Goal: Task Accomplishment & Management: Manage account settings

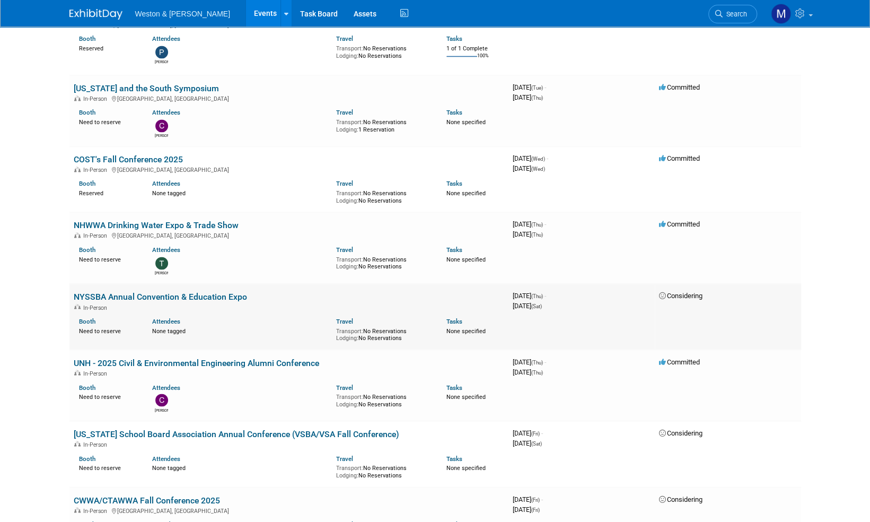
scroll to position [1061, 0]
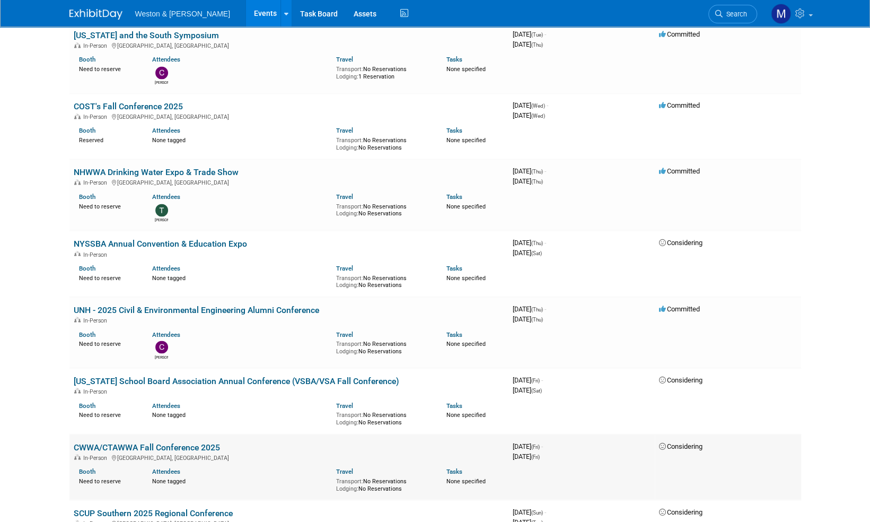
click at [181, 447] on link "CWWA/CTAWWA Fall Conference 2025" at bounding box center [147, 447] width 146 height 10
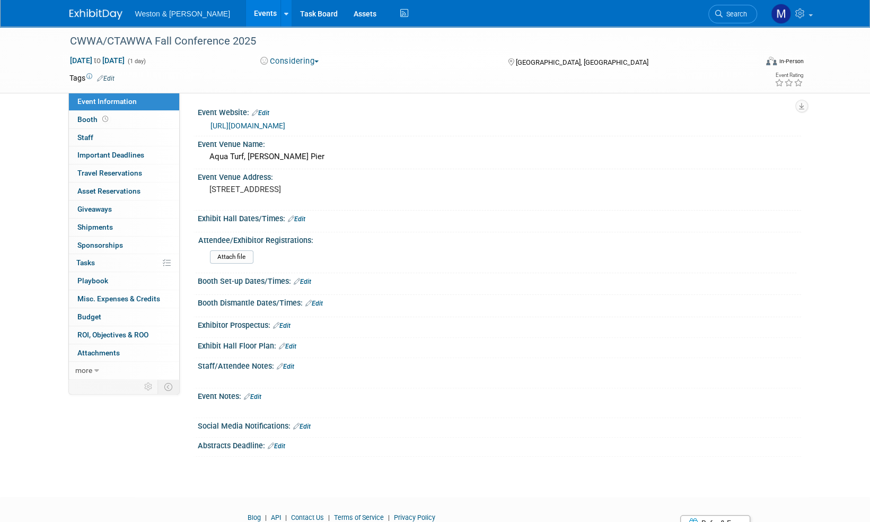
click at [319, 61] on span "button" at bounding box center [316, 61] width 4 height 2
click at [309, 78] on link "Committed" at bounding box center [299, 78] width 84 height 15
click at [111, 77] on link "Edit" at bounding box center [106, 78] width 18 height 7
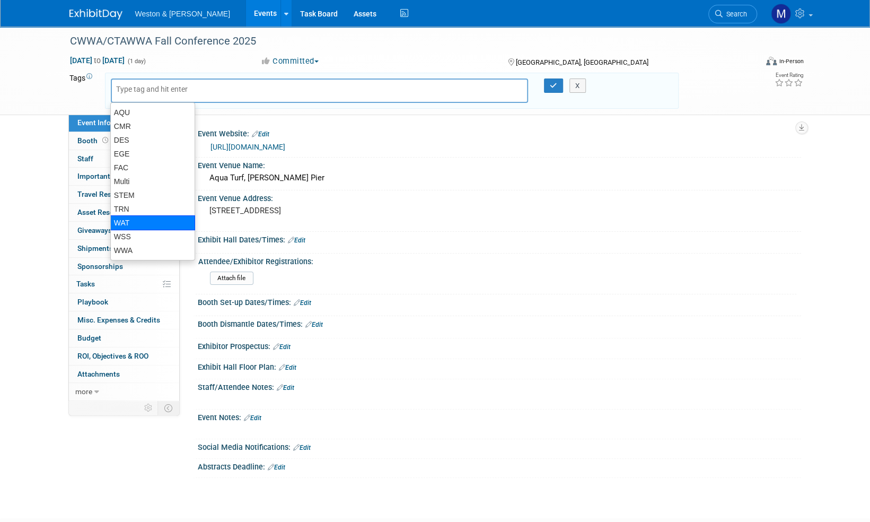
click at [129, 222] on div "WAT" at bounding box center [152, 222] width 85 height 15
type input "WAT"
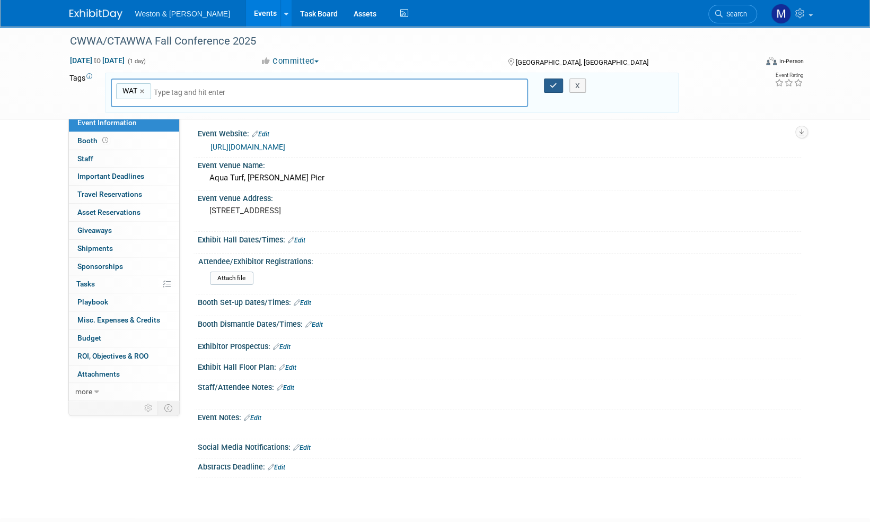
click at [557, 82] on div "WAT WAT × X" at bounding box center [392, 92] width 578 height 29
click at [553, 84] on icon "button" at bounding box center [553, 85] width 7 height 7
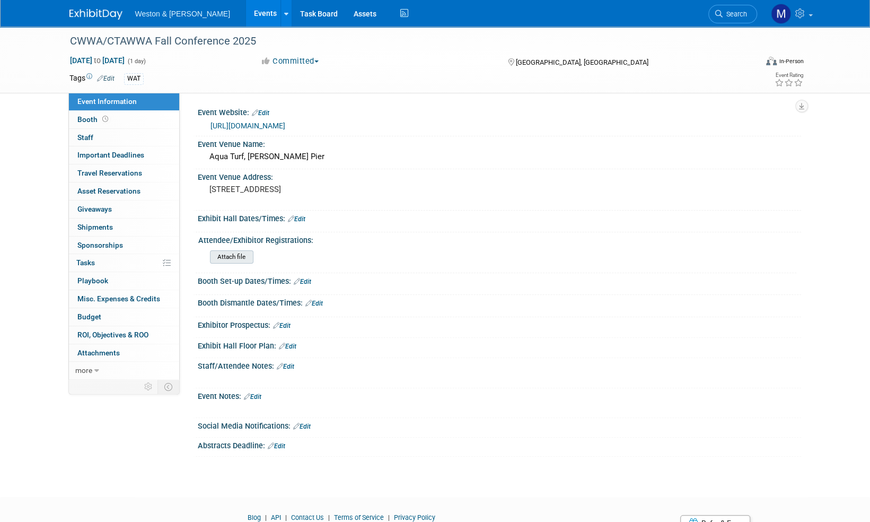
click at [238, 258] on input "file" at bounding box center [181, 257] width 144 height 12
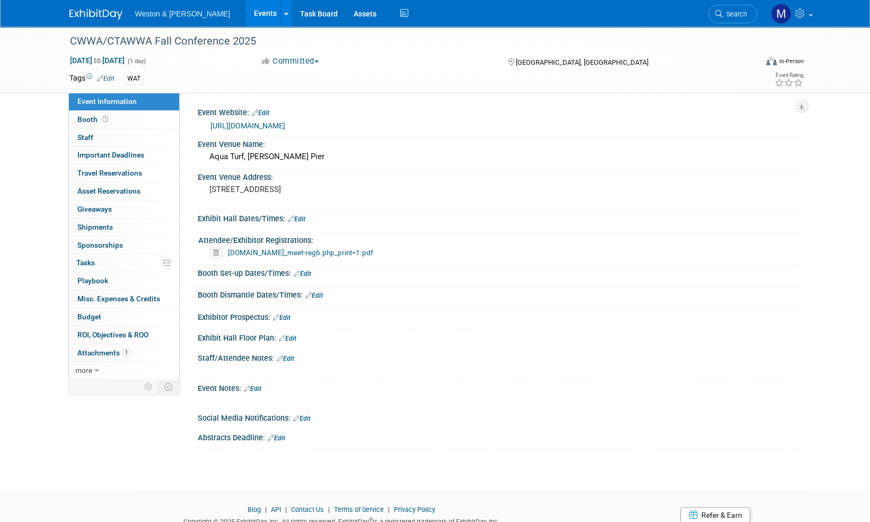
click at [93, 15] on img at bounding box center [95, 14] width 53 height 11
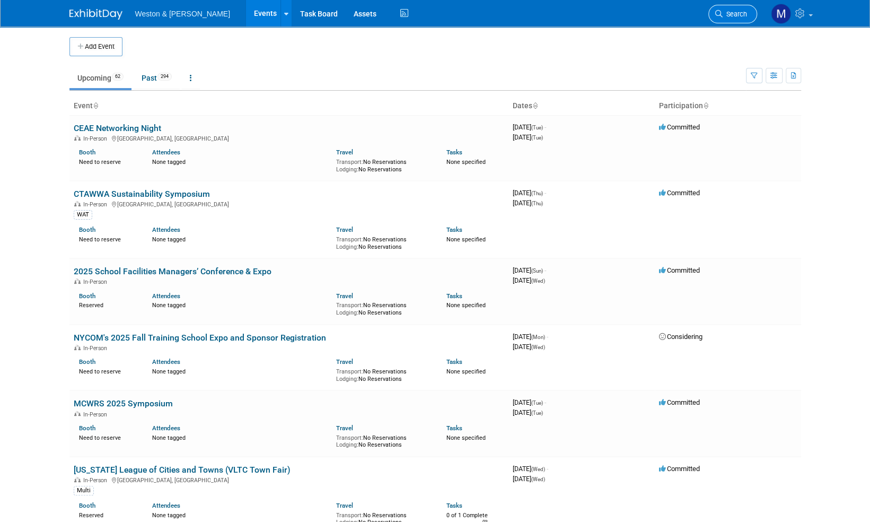
click at [746, 18] on link "Search" at bounding box center [733, 14] width 49 height 19
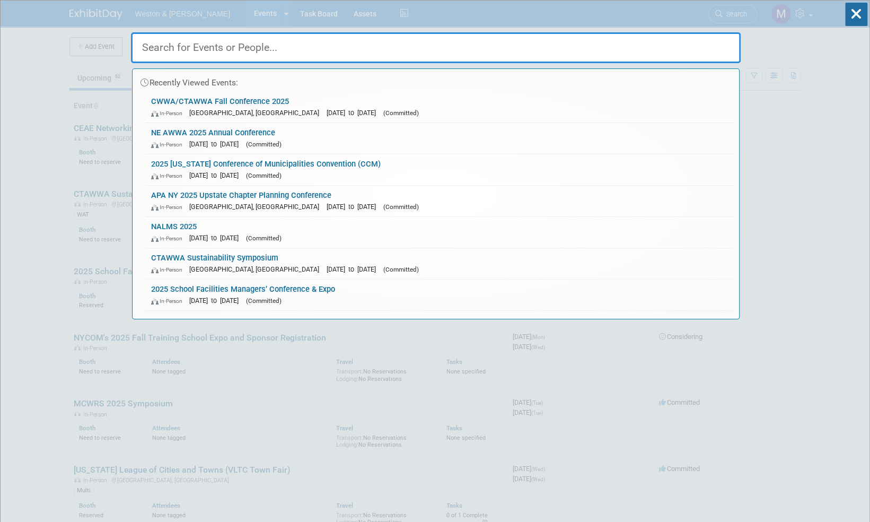
paste input "NE AWWA"
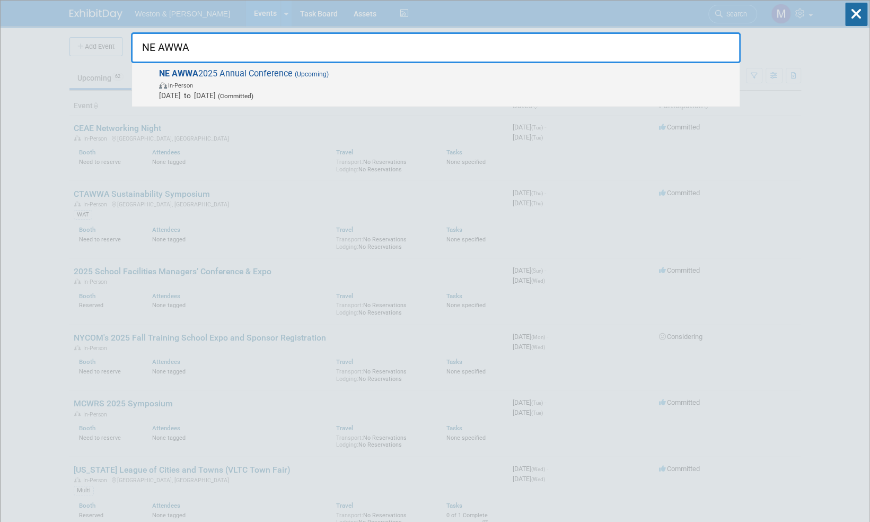
type input "NE AWWA"
click at [230, 74] on span "NE AWWA 2025 Annual Conference (Upcoming) In-Person Oct 29, 2025 to Oct 30, 202…" at bounding box center [445, 84] width 579 height 32
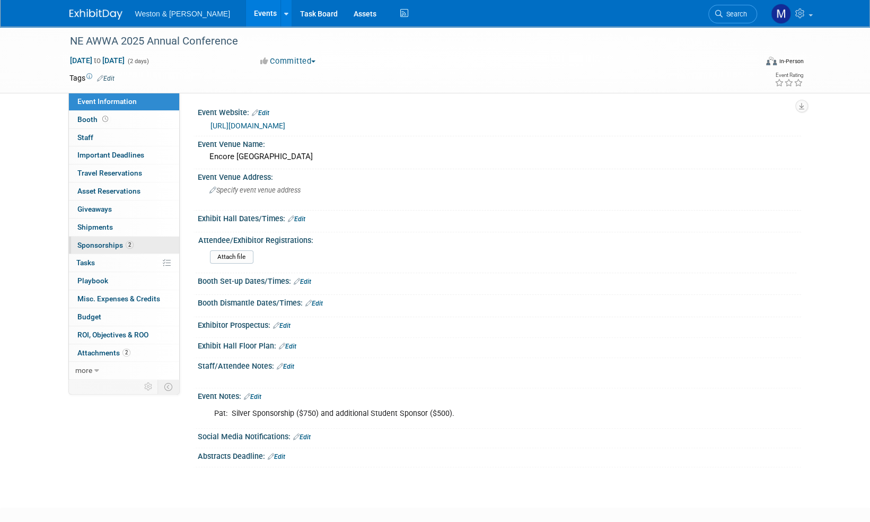
click at [99, 244] on span "Sponsorships 2" at bounding box center [105, 245] width 56 height 8
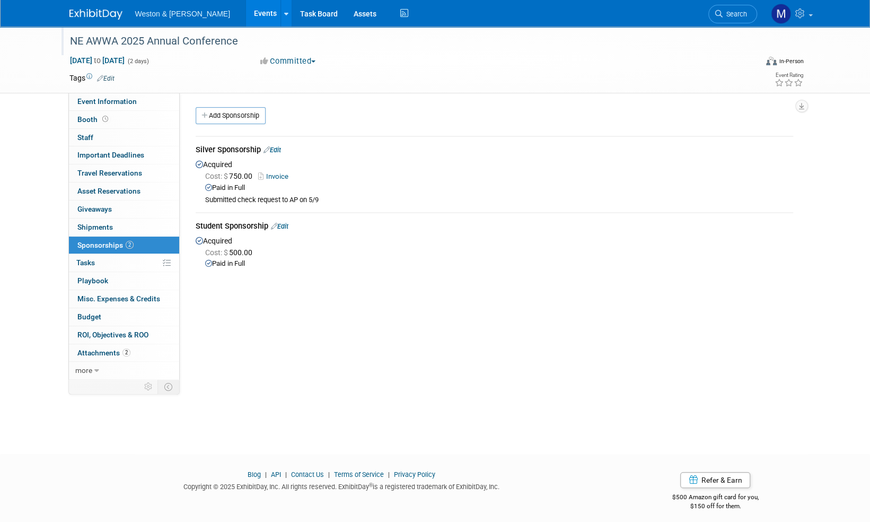
drag, startPoint x: 244, startPoint y: 42, endPoint x: 69, endPoint y: 41, distance: 175.0
click at [69, 41] on div "NE AWWA 2025 Annual Conference" at bounding box center [403, 41] width 675 height 19
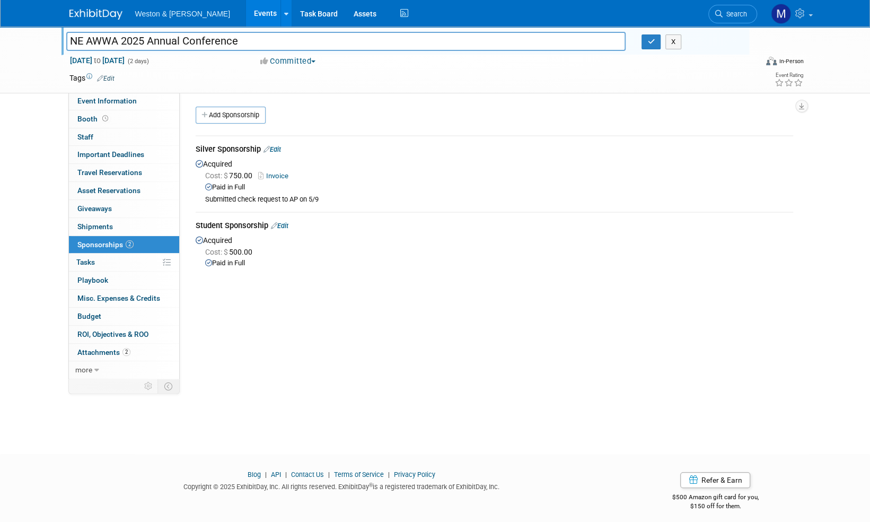
drag, startPoint x: 242, startPoint y: 39, endPoint x: 71, endPoint y: 32, distance: 170.9
click at [67, 28] on div "NE AWWA 2025 Annual Conference NE AWWA 2025 Annual Conference X" at bounding box center [406, 41] width 688 height 29
click at [99, 100] on span "Event Information" at bounding box center [106, 101] width 59 height 8
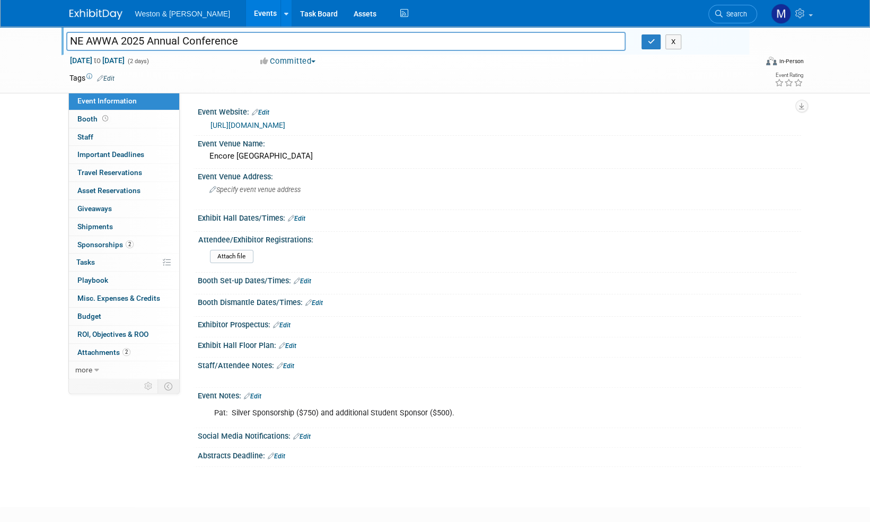
click at [285, 126] on link "https://ne-awwa.org/Annual_Conference" at bounding box center [248, 125] width 75 height 8
click at [94, 11] on img at bounding box center [95, 14] width 53 height 11
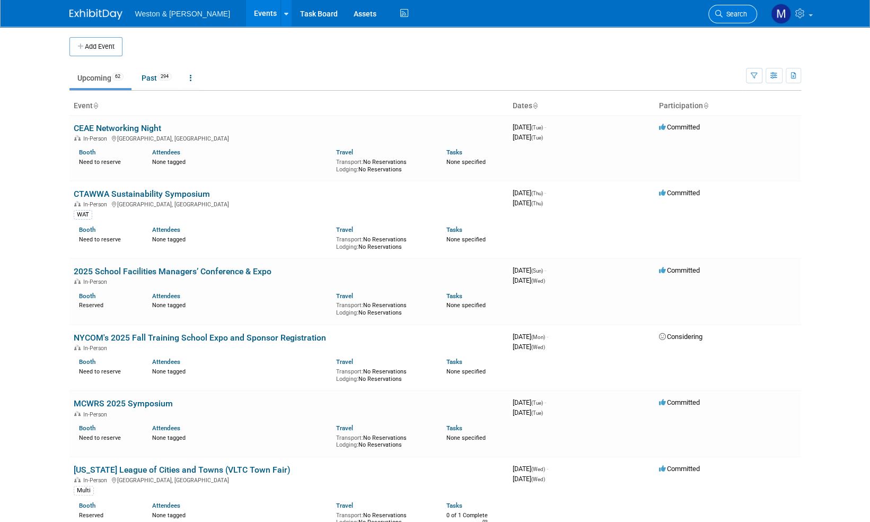
click at [746, 12] on span "Search" at bounding box center [735, 14] width 24 height 8
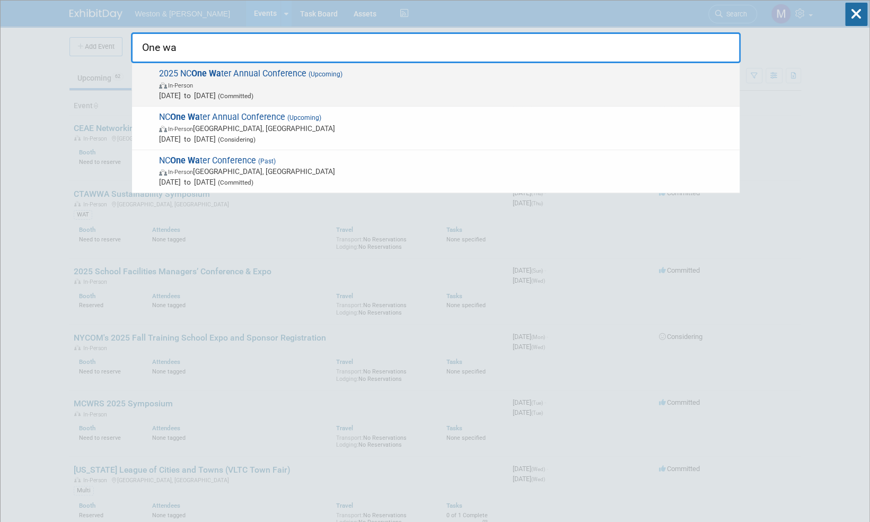
type input "One wa"
click at [261, 74] on span "2025 NC One Wa ter Annual Conference (Upcoming) In-Person Nov 2, 2025 to Nov 5,…" at bounding box center [445, 84] width 579 height 32
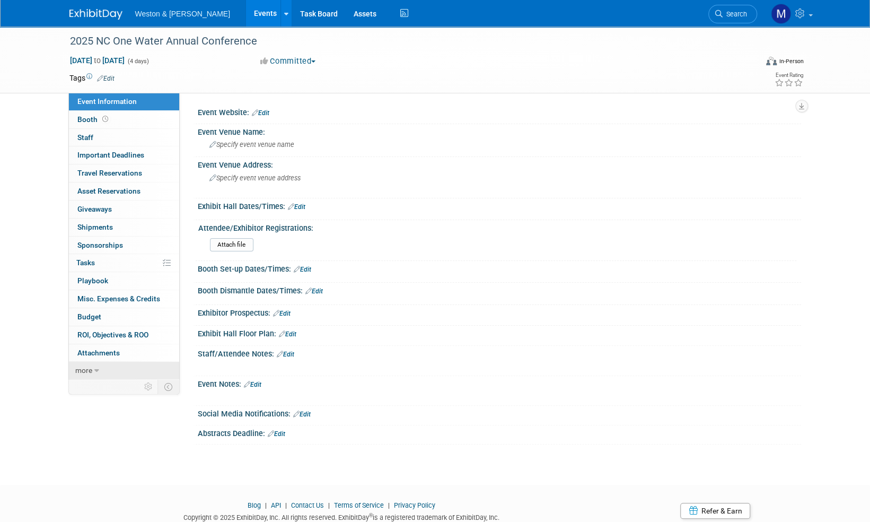
click at [85, 370] on span "more" at bounding box center [83, 370] width 17 height 8
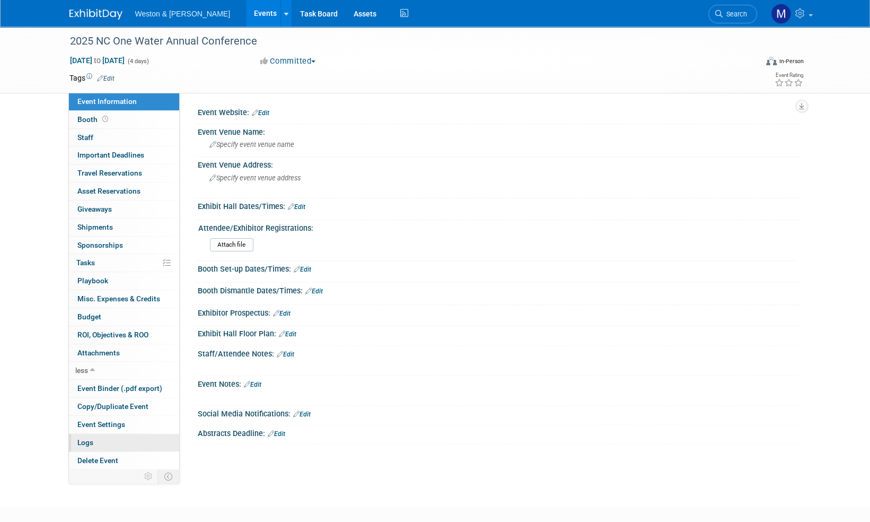
click at [94, 439] on link "Logs" at bounding box center [124, 443] width 110 height 18
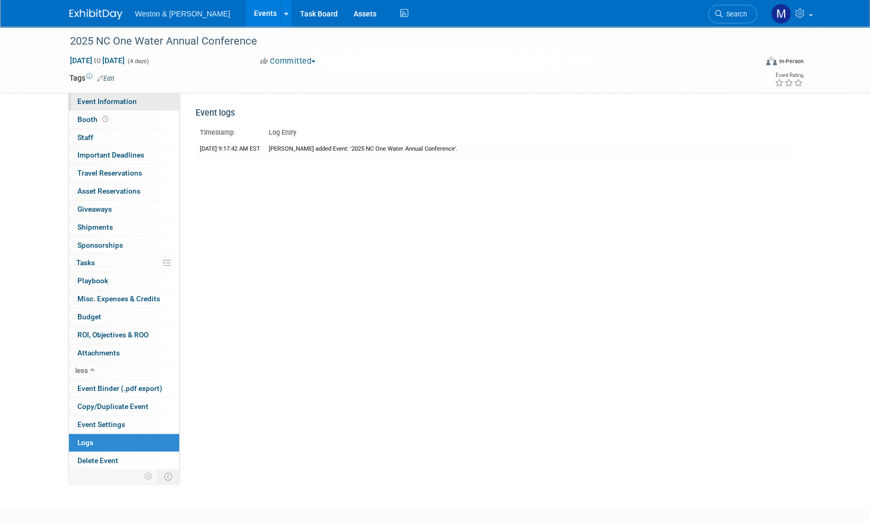
click at [102, 102] on span "Event Information" at bounding box center [106, 101] width 59 height 8
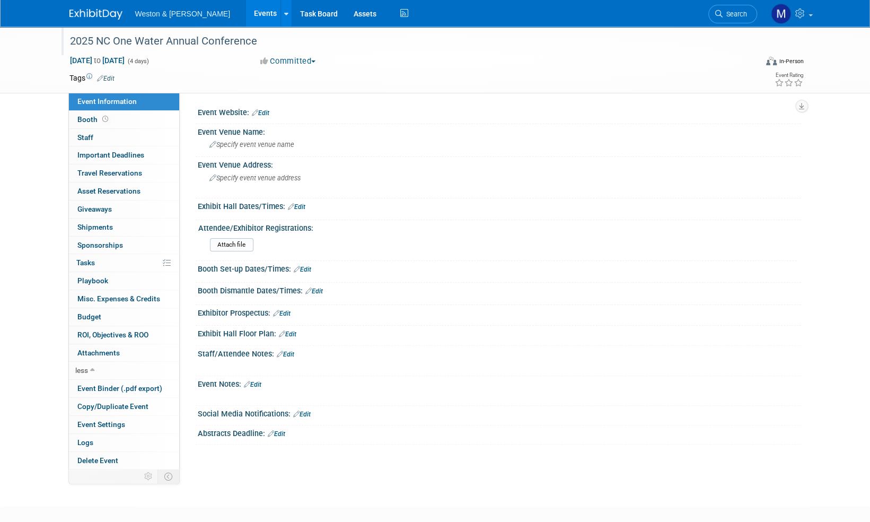
click at [264, 39] on div "2025 NC One Water Annual Conference" at bounding box center [403, 41] width 675 height 19
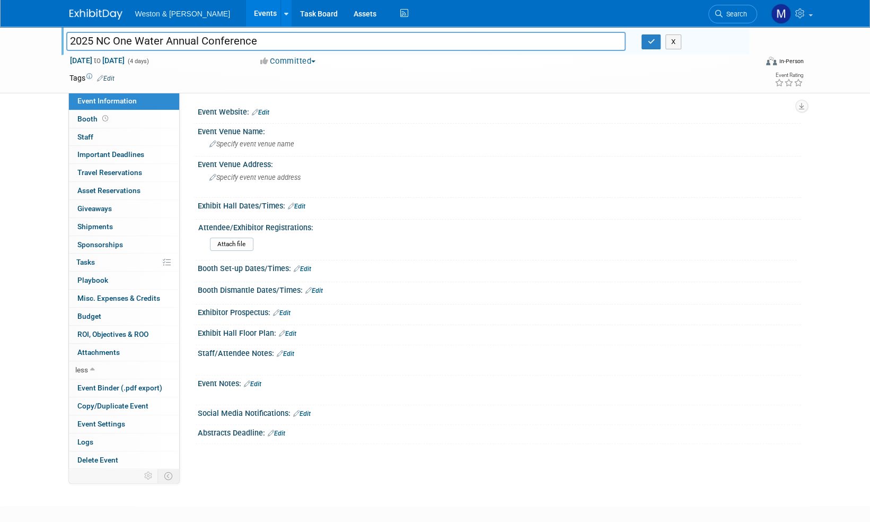
drag, startPoint x: 260, startPoint y: 44, endPoint x: 97, endPoint y: 41, distance: 162.8
click at [66, 32] on div "2025 NC One Water Annual Conference" at bounding box center [346, 41] width 560 height 19
click at [650, 42] on icon "button" at bounding box center [651, 41] width 7 height 7
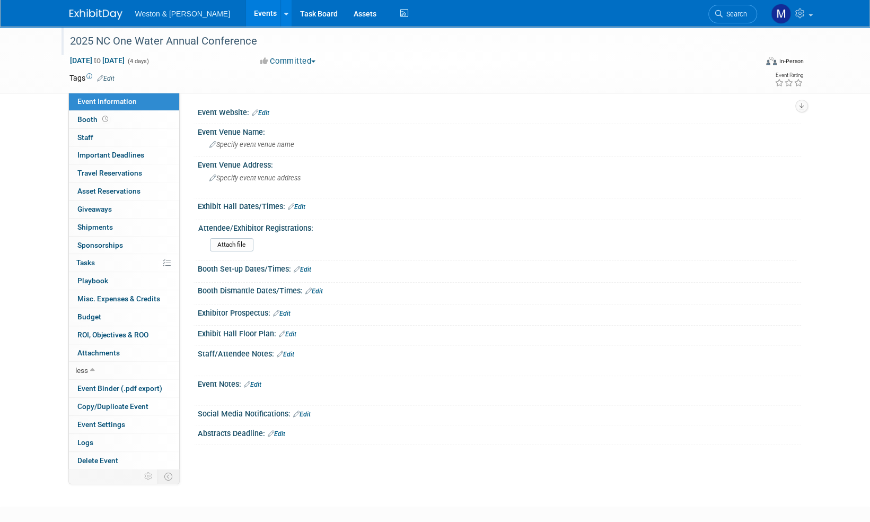
click at [253, 41] on div "2025 NC One Water Annual Conference" at bounding box center [403, 41] width 675 height 19
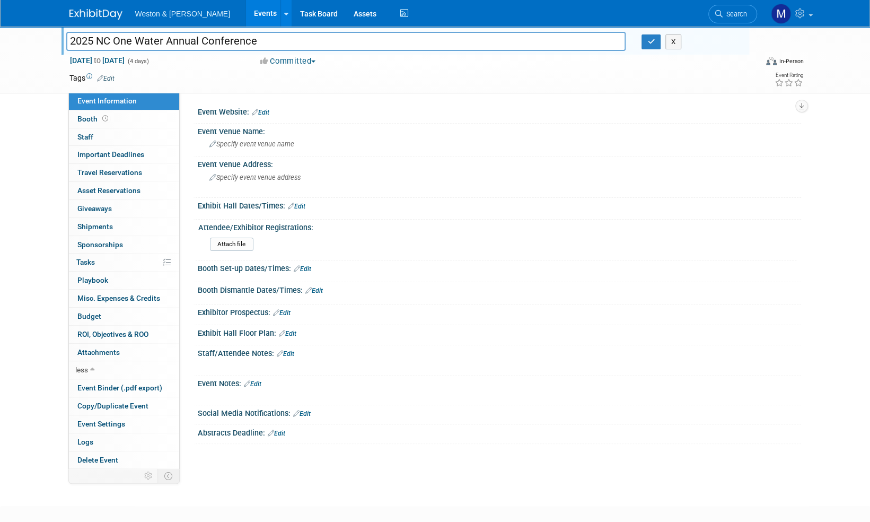
drag, startPoint x: 264, startPoint y: 42, endPoint x: 56, endPoint y: 37, distance: 208.0
click at [56, 37] on div "2025 NC One Water Annual Conference 2025 NC One Water Annual Conference X Nov 2…" at bounding box center [435, 60] width 870 height 67
click at [264, 113] on link "Edit" at bounding box center [261, 112] width 18 height 7
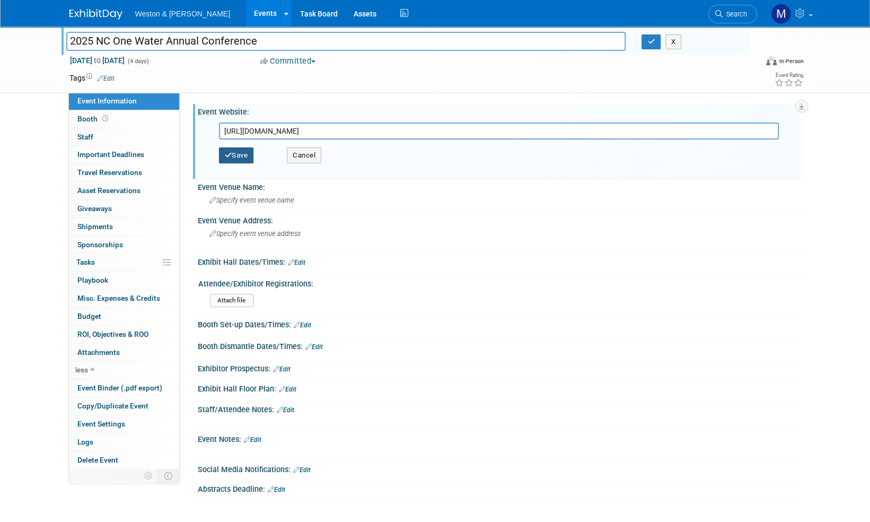
type input "https://nconewater.org/page/AnnualConference"
click at [237, 148] on button "Save" at bounding box center [236, 155] width 35 height 16
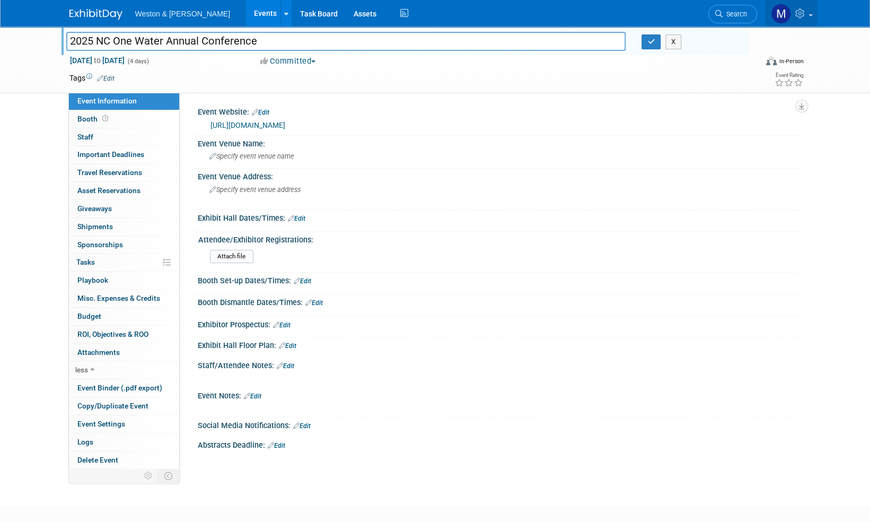
click at [812, 16] on span at bounding box center [811, 15] width 4 height 2
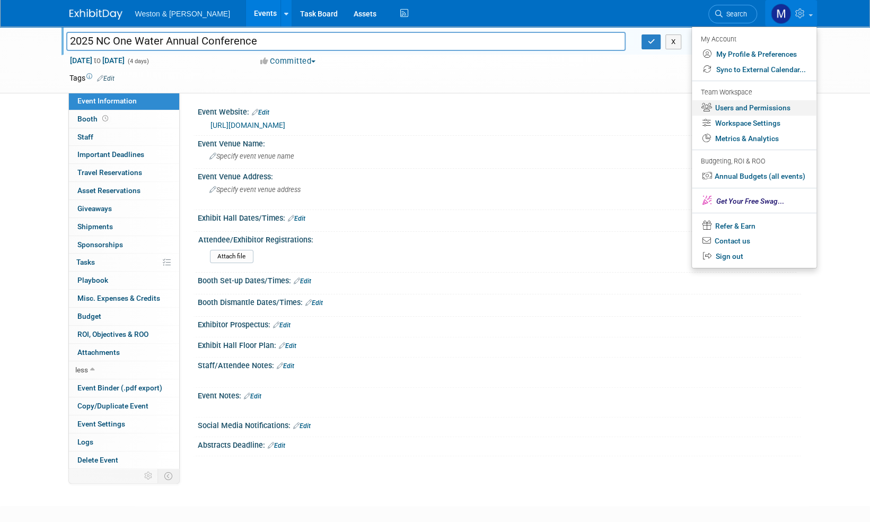
click at [772, 108] on link "Users and Permissions" at bounding box center [754, 107] width 125 height 15
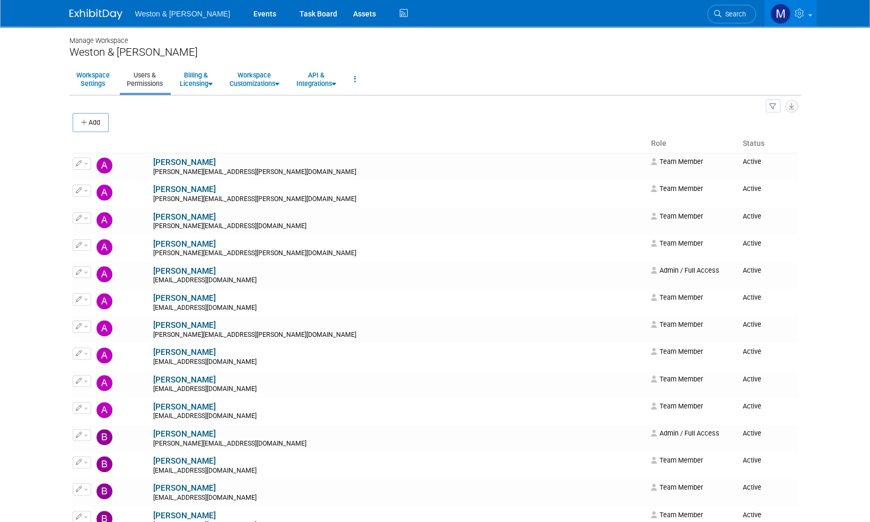
click at [100, 17] on img at bounding box center [95, 14] width 53 height 11
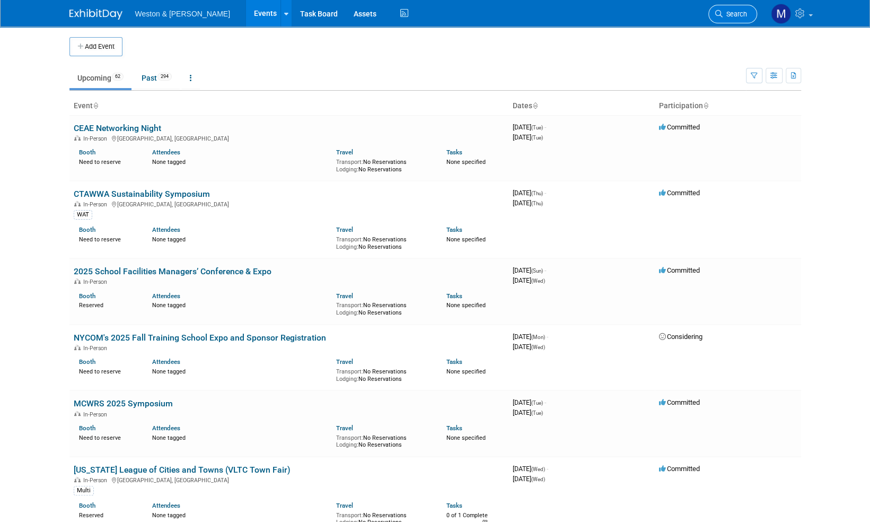
click at [739, 14] on span "Search" at bounding box center [735, 14] width 24 height 8
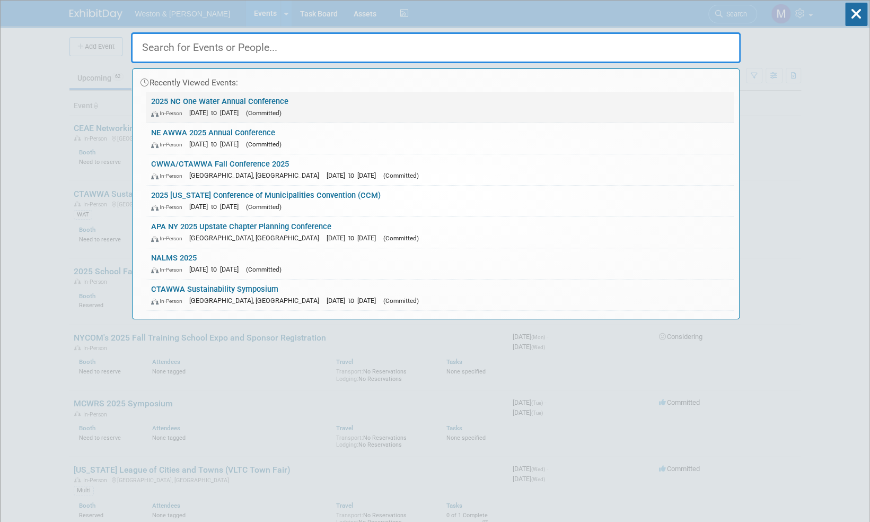
click at [252, 100] on link "2025 NC One Water Annual Conference In-Person Nov 2, 2025 to Nov 5, 2025 (Commi…" at bounding box center [440, 107] width 588 height 31
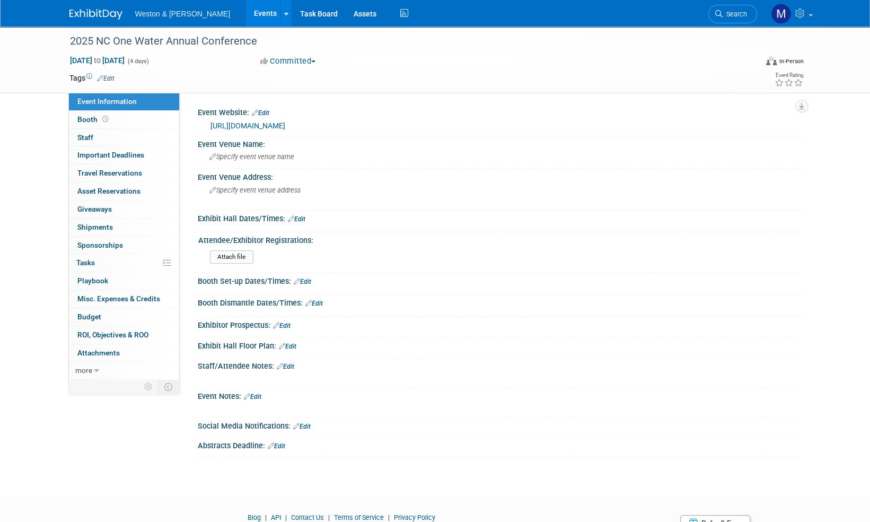
click at [93, 11] on img at bounding box center [95, 14] width 53 height 11
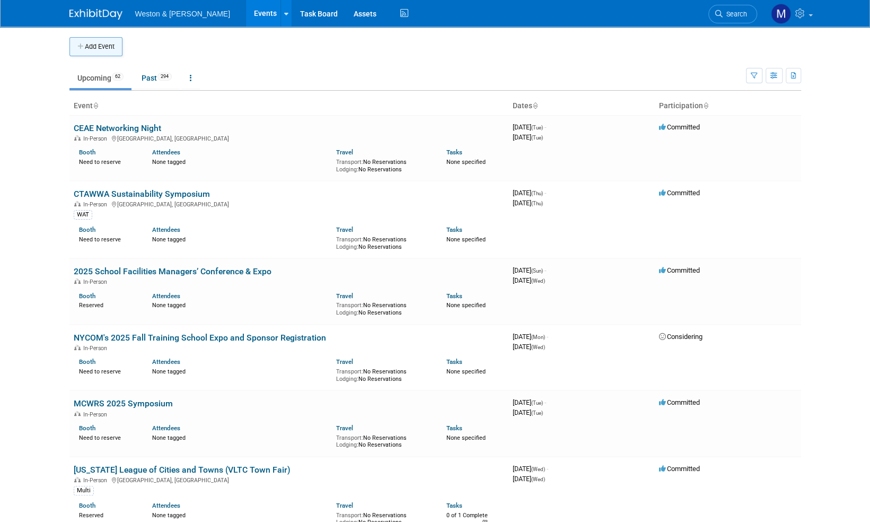
click at [111, 47] on button "Add Event" at bounding box center [95, 46] width 53 height 19
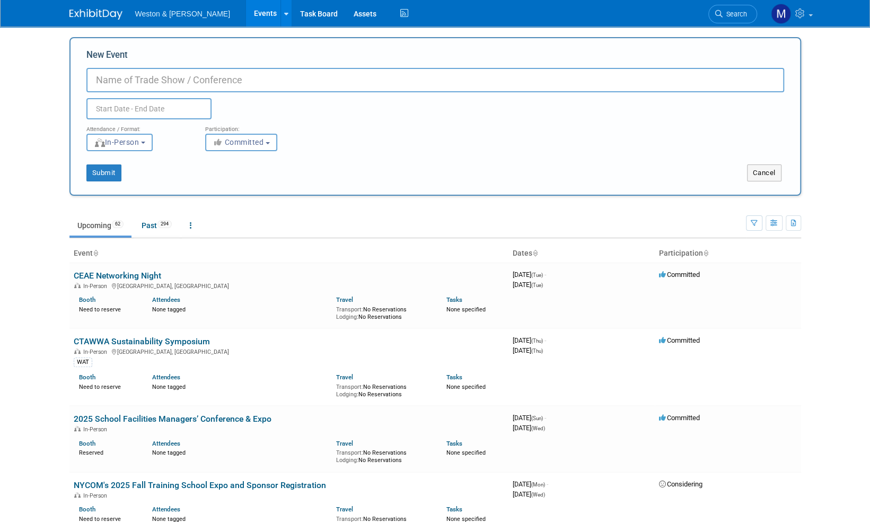
paste input "2025 SCAWWA/WEASC Young Professionals Workshop"
type input "2025 SCAWWA/WEASC Young Professionals Workshop"
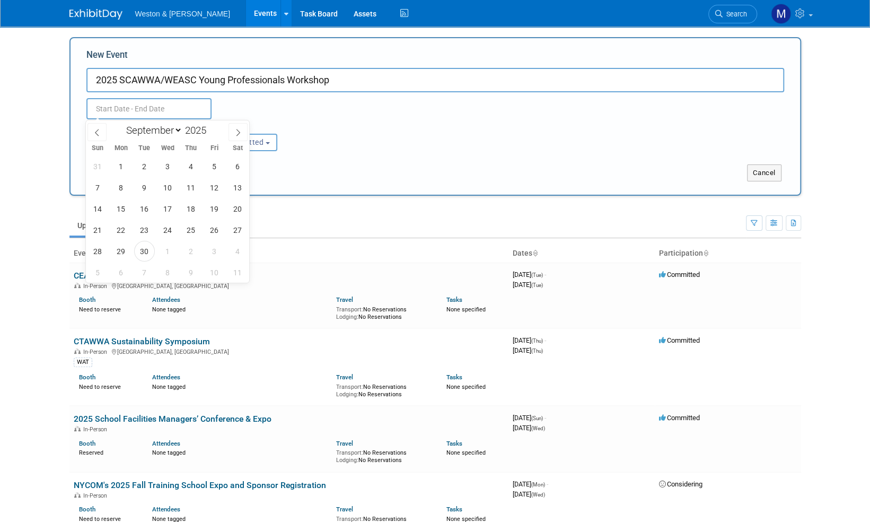
click at [153, 108] on input "text" at bounding box center [148, 108] width 125 height 21
click at [235, 130] on icon at bounding box center [237, 132] width 7 height 7
select select "9"
click at [192, 209] on span "16" at bounding box center [191, 208] width 21 height 21
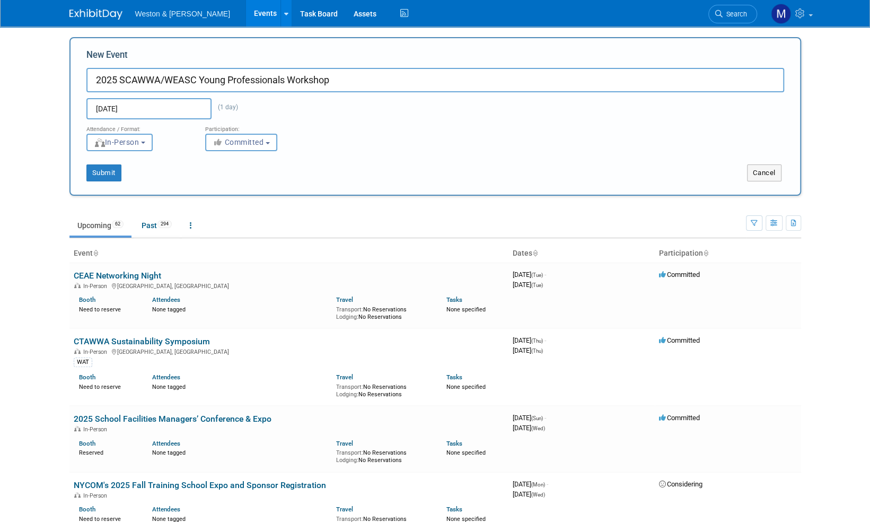
type input "Oct 16, 2025 to Oct 16, 2025"
click at [108, 170] on button "Submit" at bounding box center [103, 172] width 35 height 17
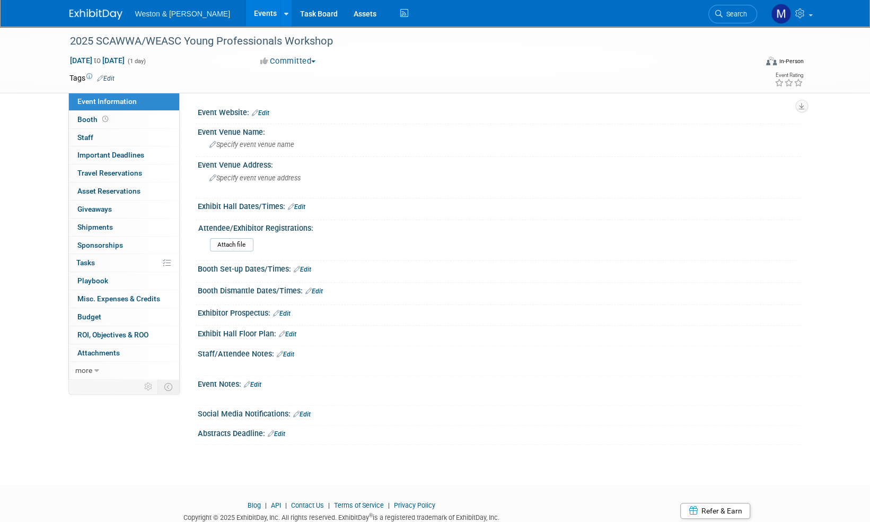
click at [267, 113] on link "Edit" at bounding box center [261, 112] width 18 height 7
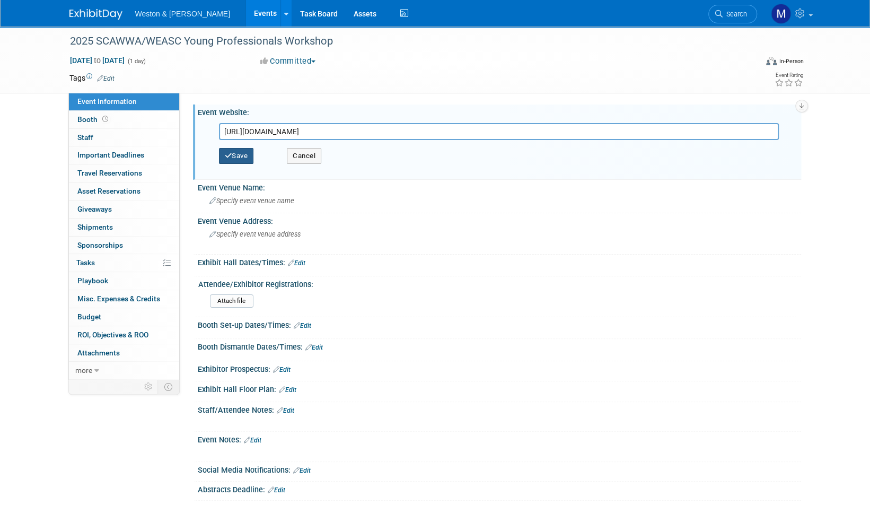
type input "https://www.scwaters.org/events/EventDetails.aspx?id=1957565&group="
click at [244, 156] on button "Save" at bounding box center [236, 156] width 35 height 16
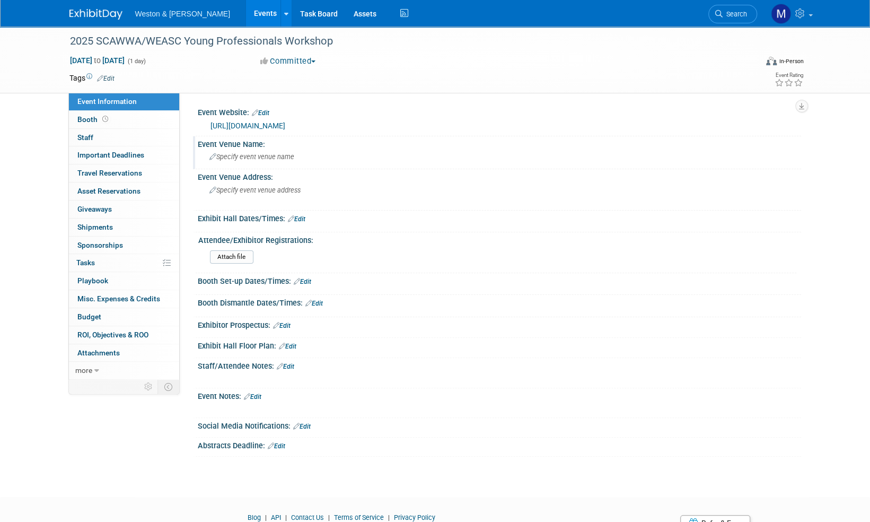
click at [251, 158] on span "Specify event venue name" at bounding box center [251, 157] width 85 height 8
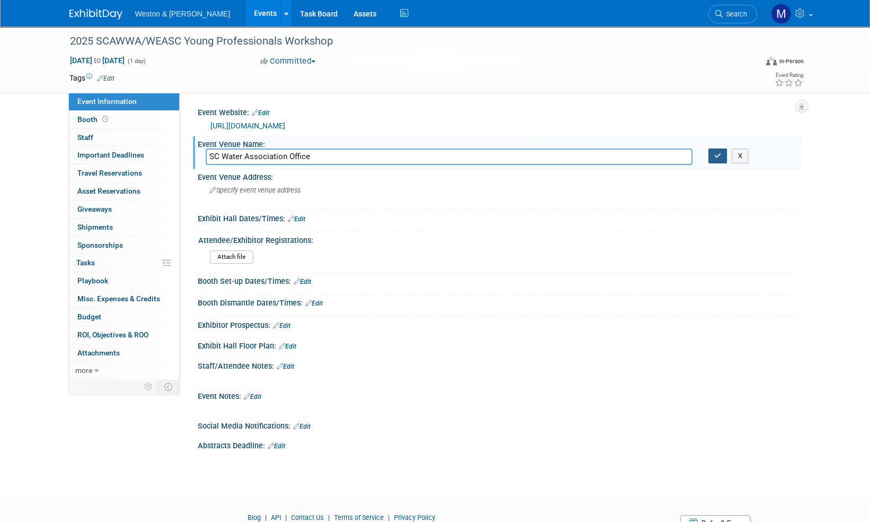
type input "SC Water Association Office"
click at [719, 160] on button "button" at bounding box center [718, 155] width 19 height 15
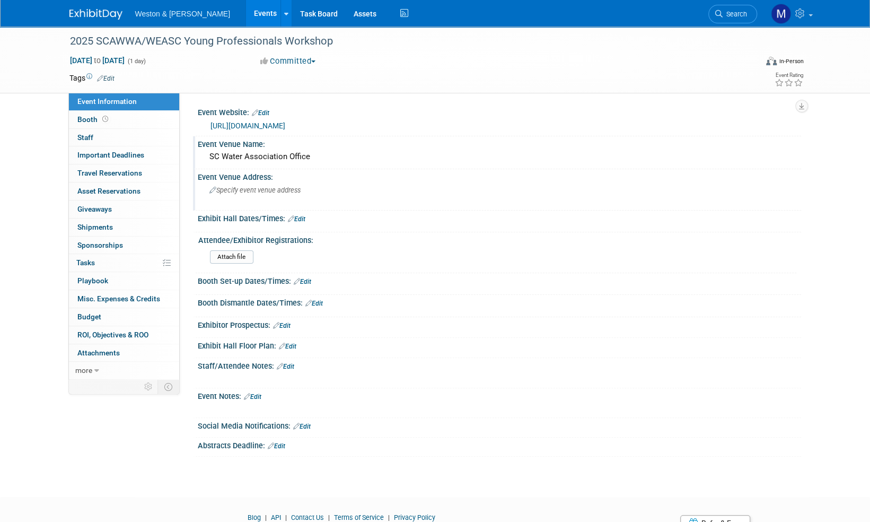
drag, startPoint x: 263, startPoint y: 191, endPoint x: 251, endPoint y: 188, distance: 11.7
click at [251, 188] on span "Specify event venue address" at bounding box center [254, 190] width 91 height 8
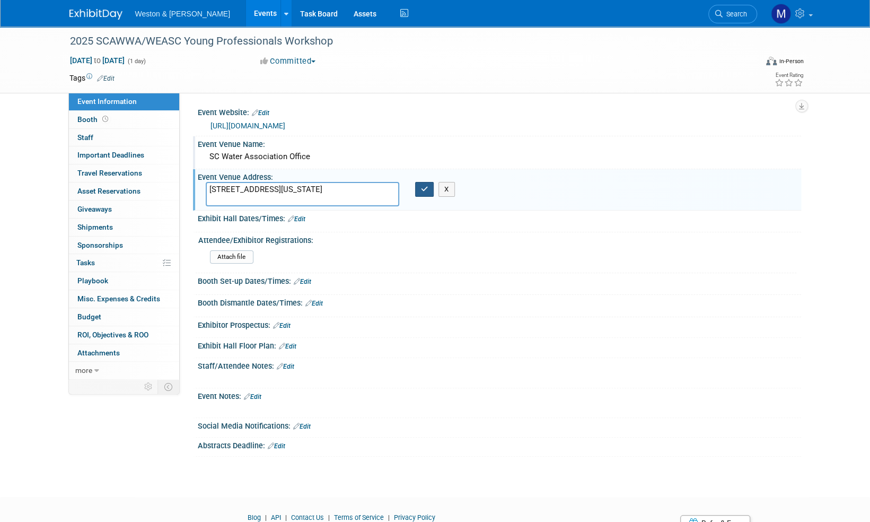
type textarea "113 Business Park Dr. Lexington, South Carolina 29072"
click at [426, 193] on button "button" at bounding box center [424, 189] width 19 height 15
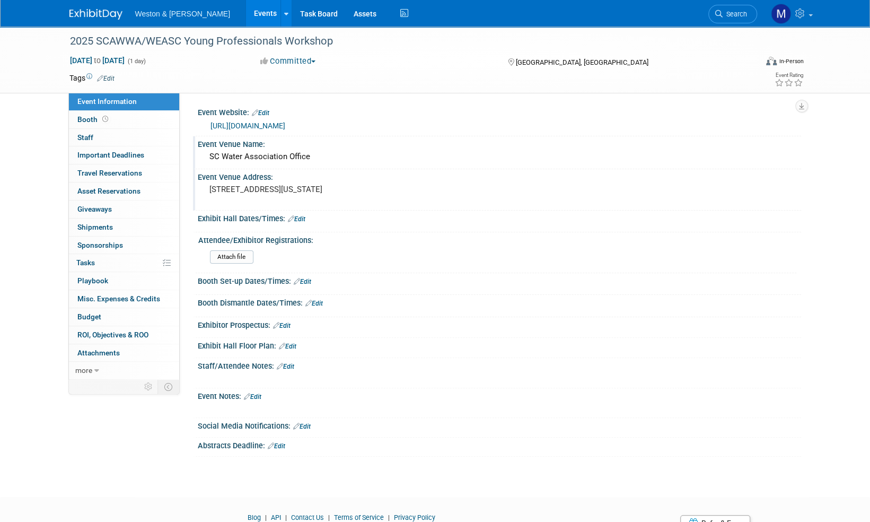
click at [97, 17] on img at bounding box center [95, 14] width 53 height 11
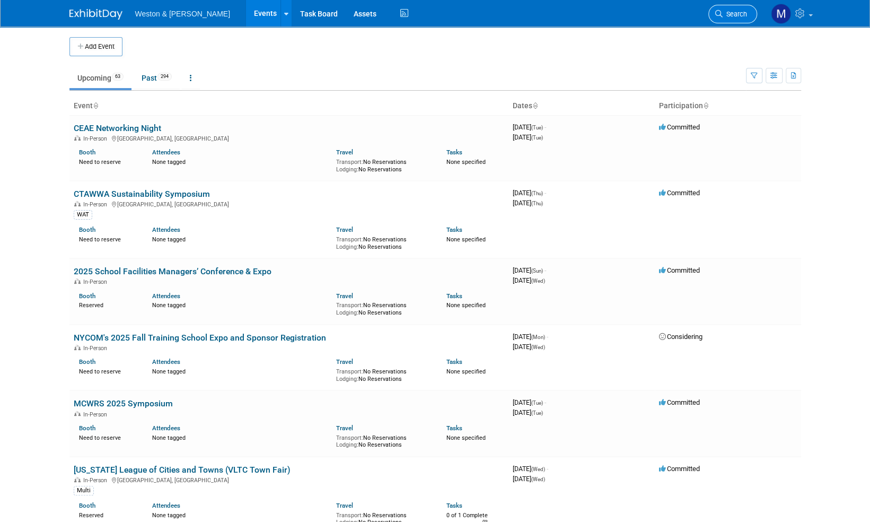
click at [742, 11] on span "Search" at bounding box center [735, 14] width 24 height 8
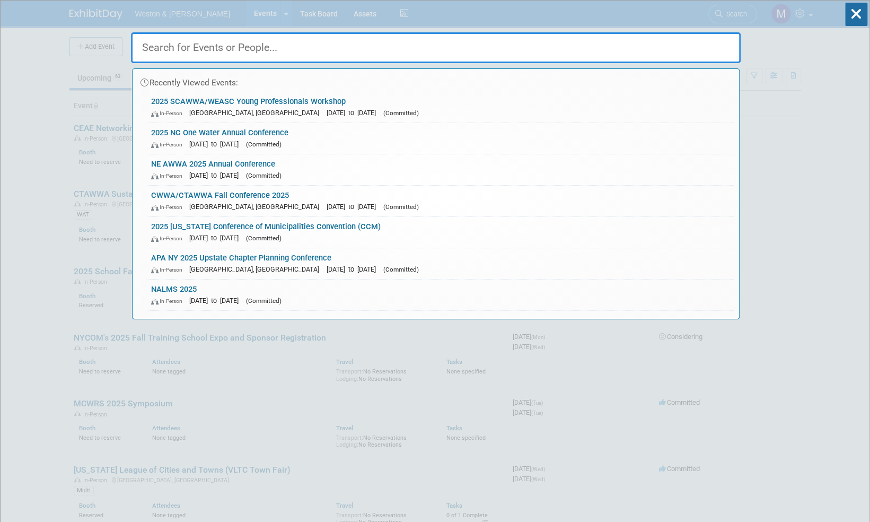
paste input "AWWA New England Section Annual Conference"
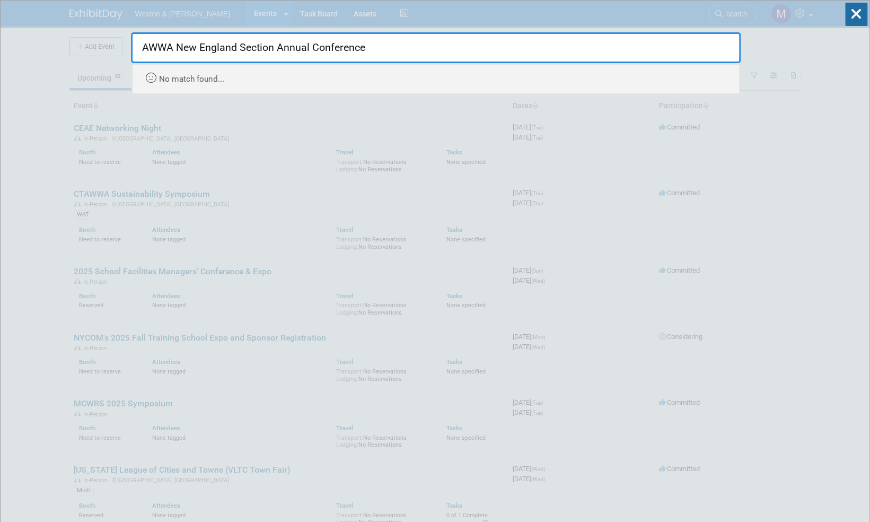
drag, startPoint x: 332, startPoint y: 48, endPoint x: 119, endPoint y: 20, distance: 214.5
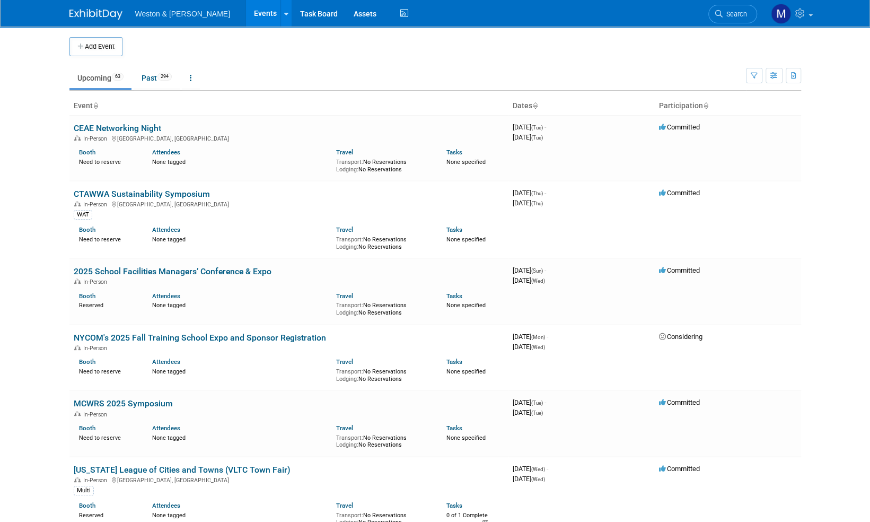
click at [739, 17] on span "Search" at bounding box center [735, 14] width 24 height 8
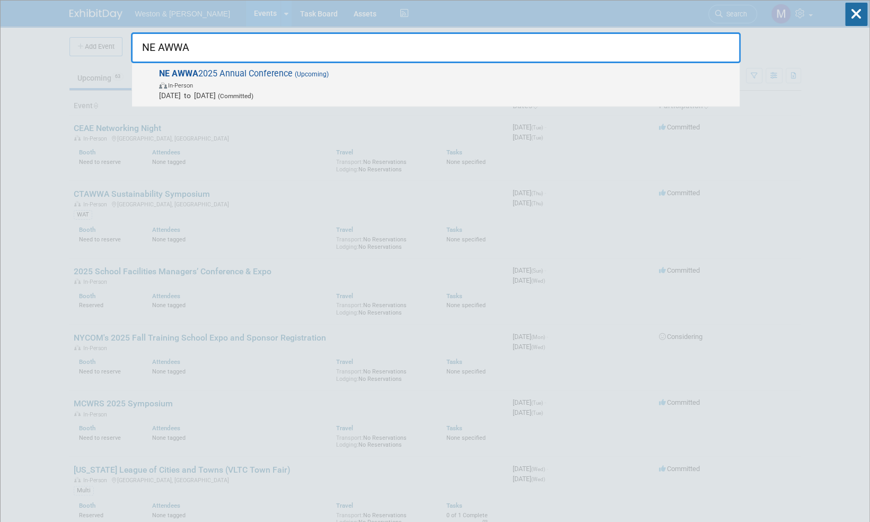
type input "NE AWWA"
click at [284, 72] on span "NE AWWA 2025 Annual Conference (Upcoming) In-Person Oct 29, 2025 to Oct 30, 202…" at bounding box center [445, 84] width 579 height 32
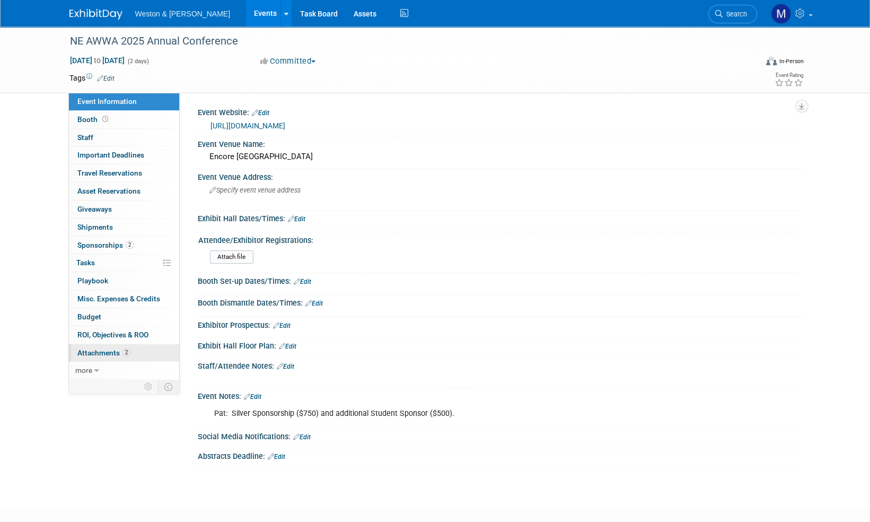
click at [91, 350] on span "Attachments 2" at bounding box center [103, 352] width 53 height 8
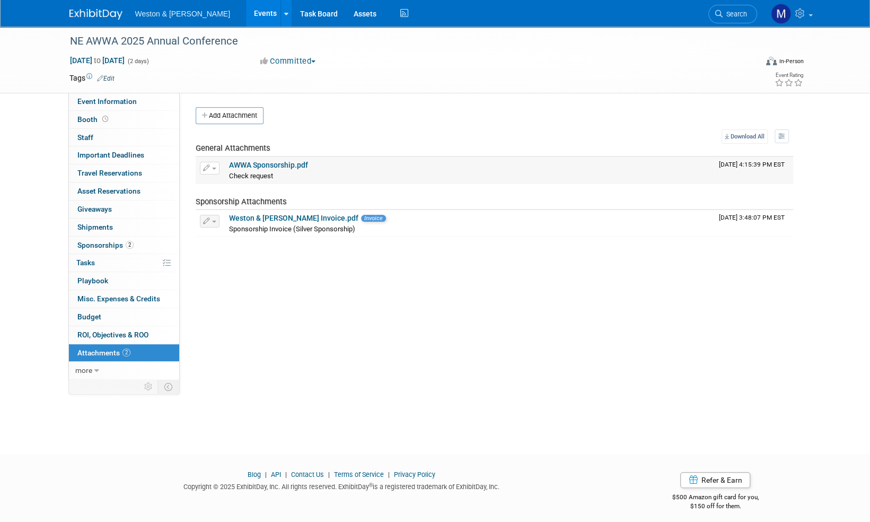
click at [289, 164] on link "AWWA Sponsorship.pdf" at bounding box center [268, 165] width 79 height 8
click at [742, 15] on span "Search" at bounding box center [735, 14] width 24 height 8
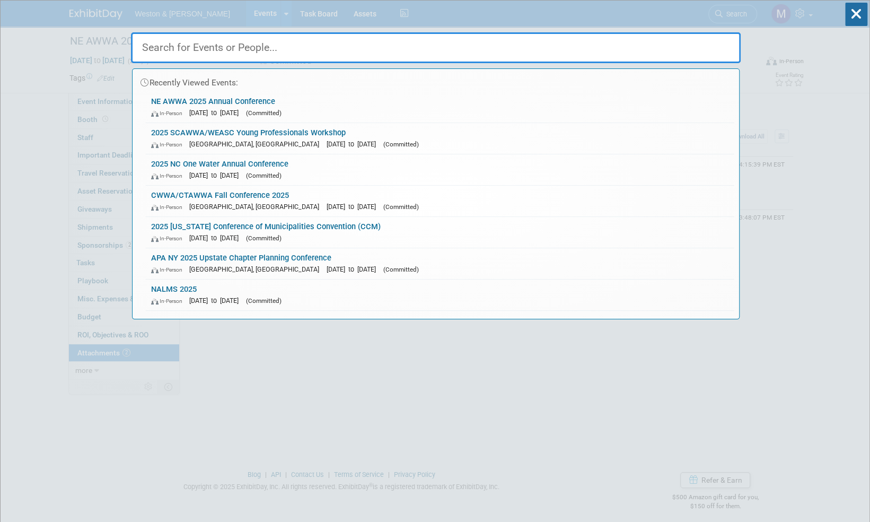
paste input "NC One Water Annual Conference"
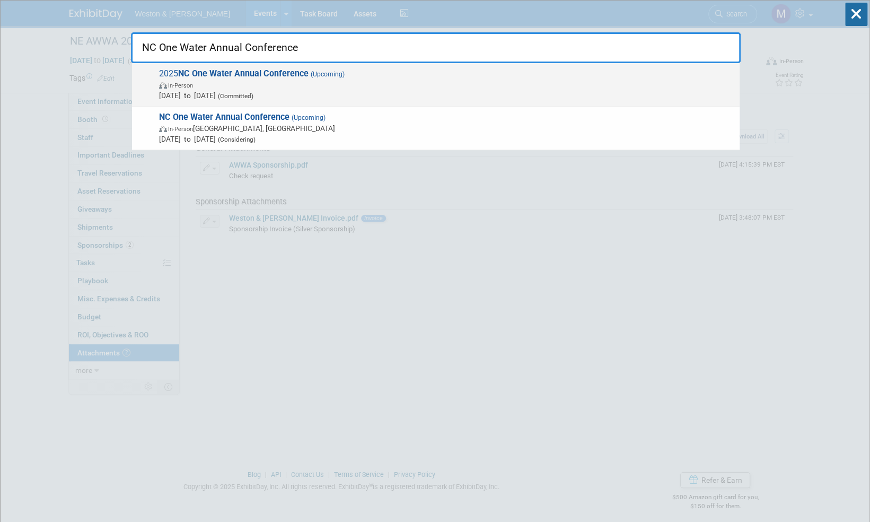
type input "NC One Water Annual Conference"
click at [298, 72] on strong "NC One Water Annual Conference" at bounding box center [243, 73] width 130 height 10
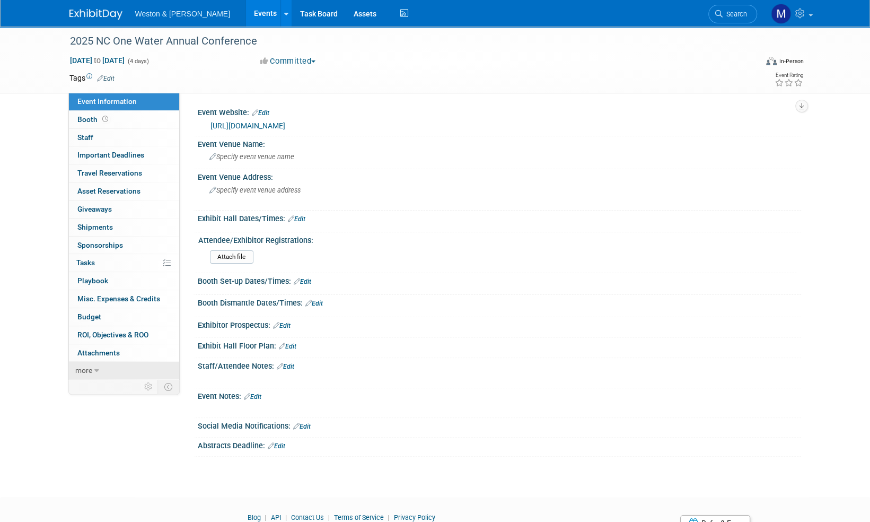
click at [81, 370] on span "more" at bounding box center [83, 370] width 17 height 8
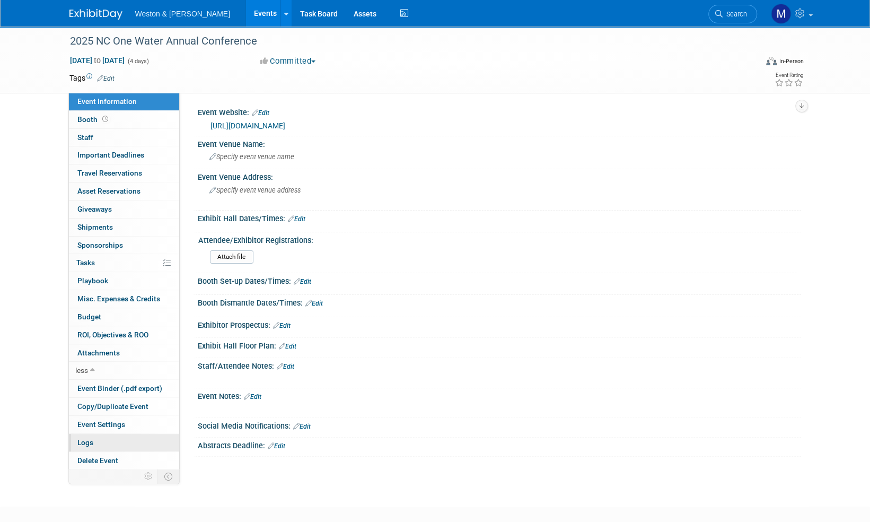
click at [87, 438] on span "Logs" at bounding box center [85, 442] width 16 height 8
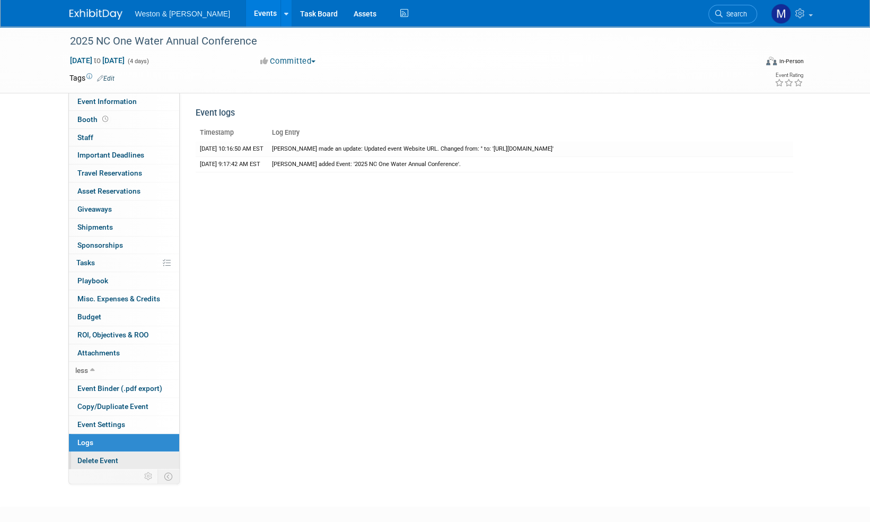
click at [100, 457] on span "Delete Event" at bounding box center [97, 460] width 41 height 8
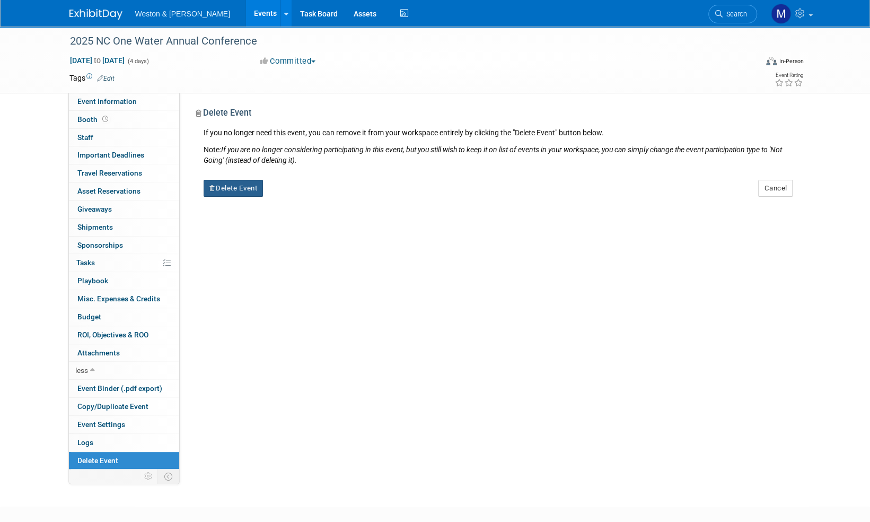
click at [232, 183] on button "Delete Event" at bounding box center [234, 188] width 60 height 17
click at [304, 199] on link "Yes" at bounding box center [300, 197] width 31 height 17
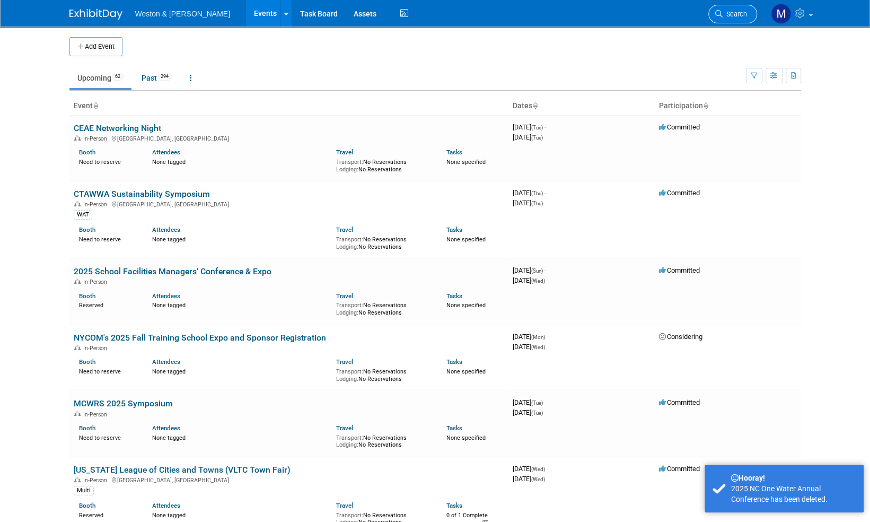
click at [740, 13] on span "Search" at bounding box center [735, 14] width 24 height 8
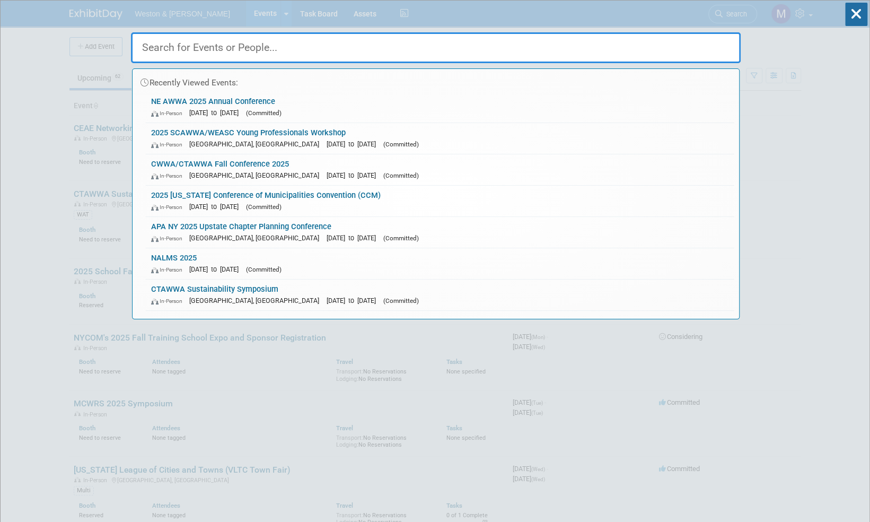
paste input "NC One Water Annual Conference"
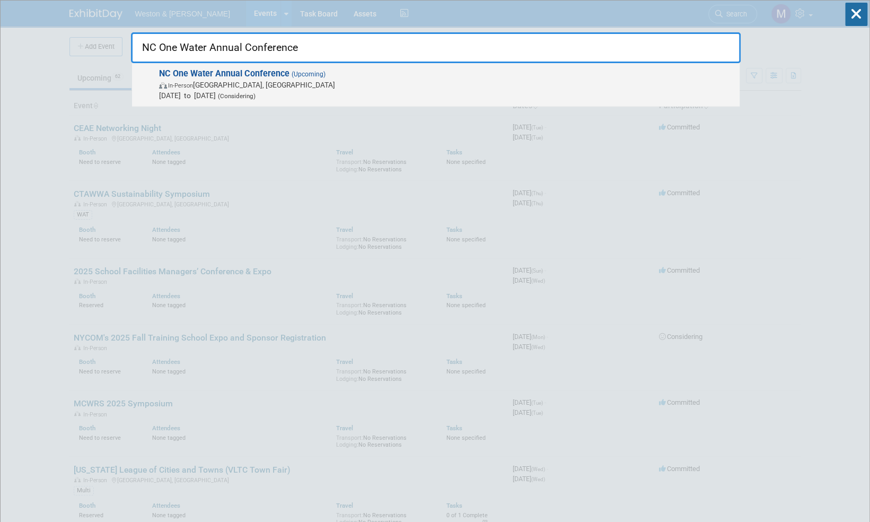
type input "NC One Water Annual Conference"
click at [272, 74] on strong "NC One Water Annual Conference" at bounding box center [224, 73] width 130 height 10
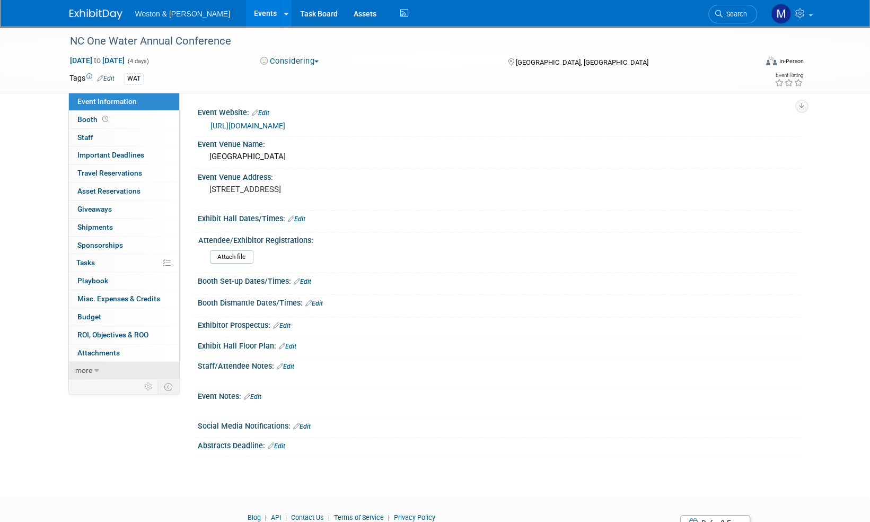
click at [78, 366] on span "more" at bounding box center [83, 370] width 17 height 8
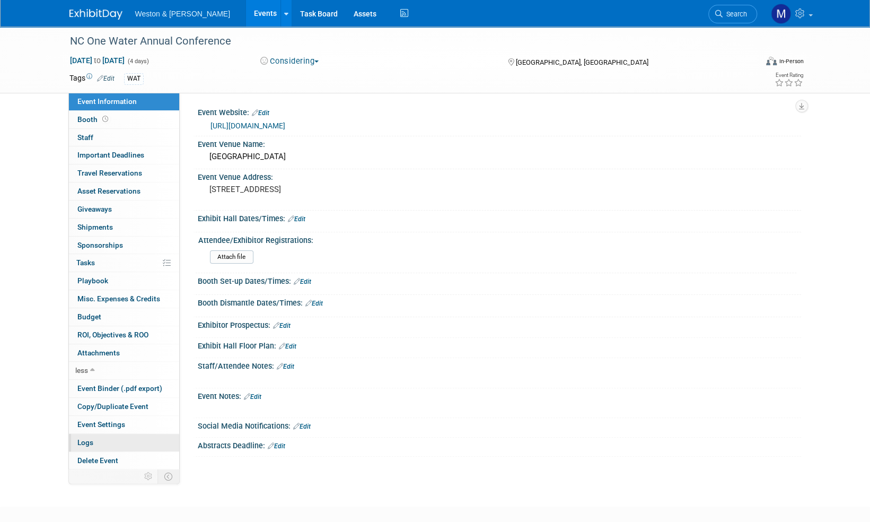
click at [87, 439] on span "Logs" at bounding box center [85, 442] width 16 height 8
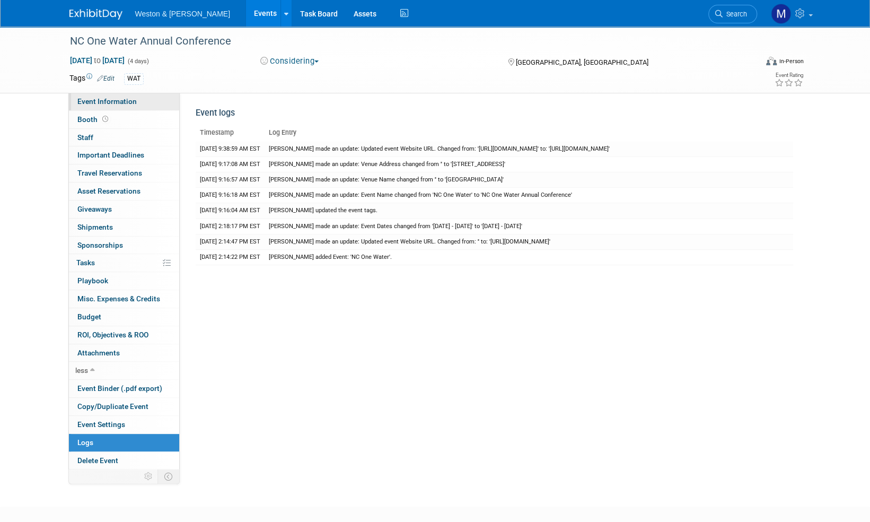
click at [107, 100] on span "Event Information" at bounding box center [106, 101] width 59 height 8
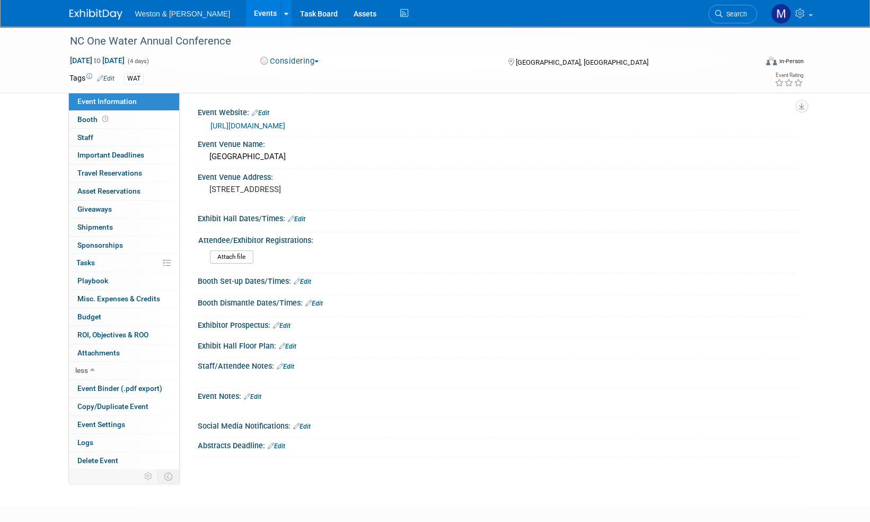
click at [285, 124] on link "https://nconewater.org/general/register_membership.asp" at bounding box center [248, 125] width 75 height 8
